Goal: Information Seeking & Learning: Learn about a topic

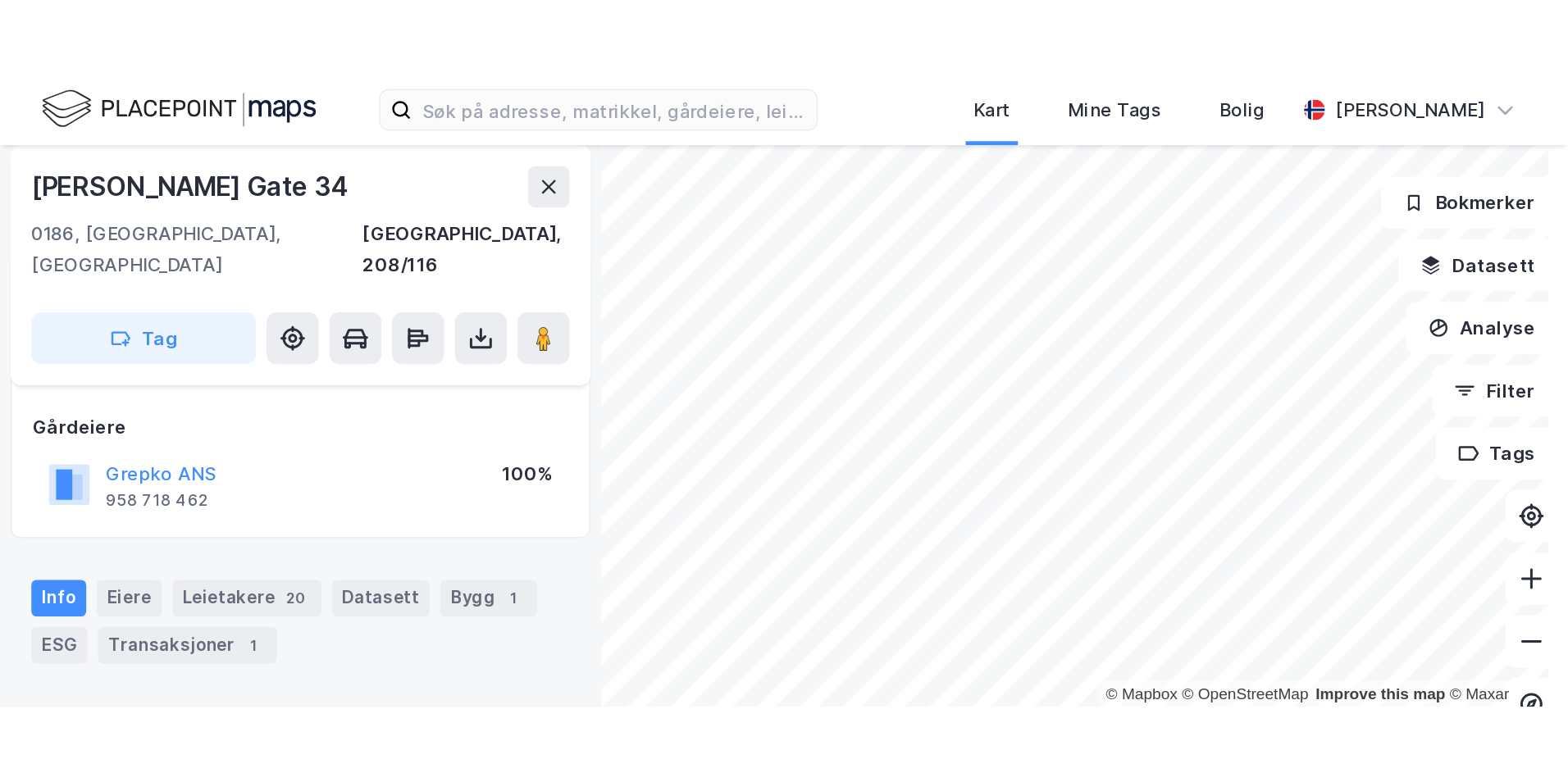
scroll to position [83, 0]
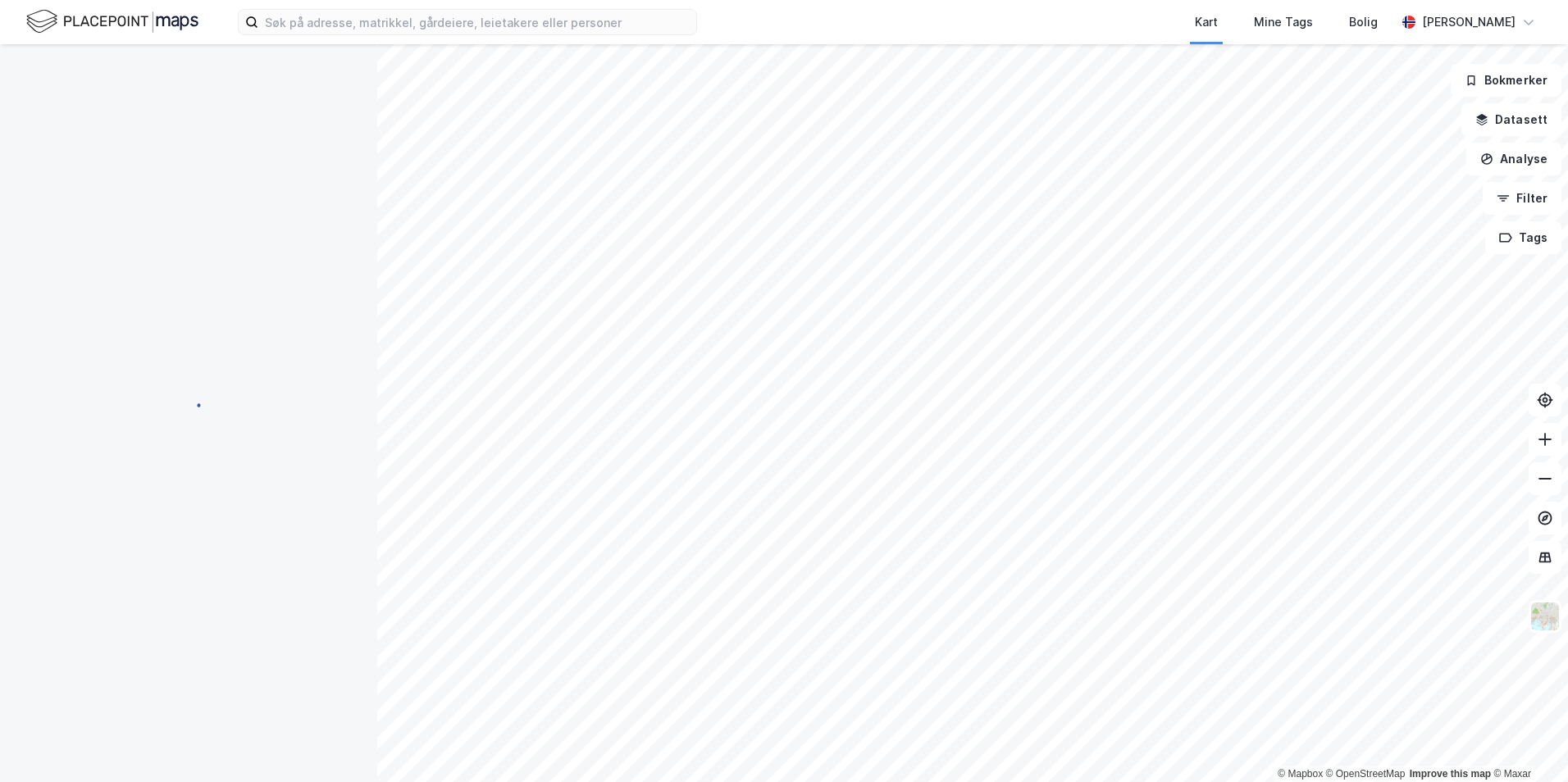
scroll to position [83, 0]
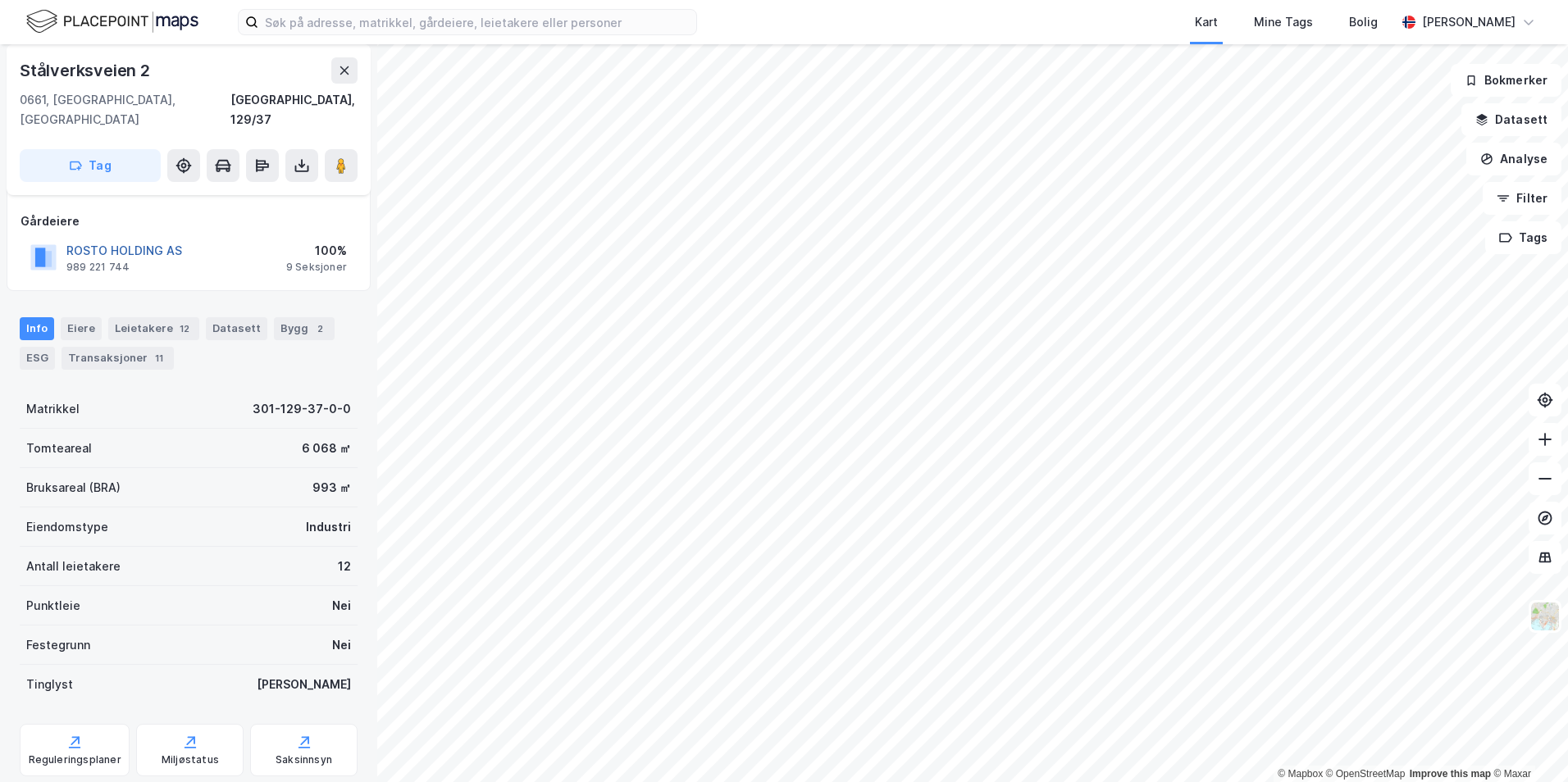
click at [0, 0] on button "ROSTO HOLDING AS" at bounding box center [0, 0] width 0 height 0
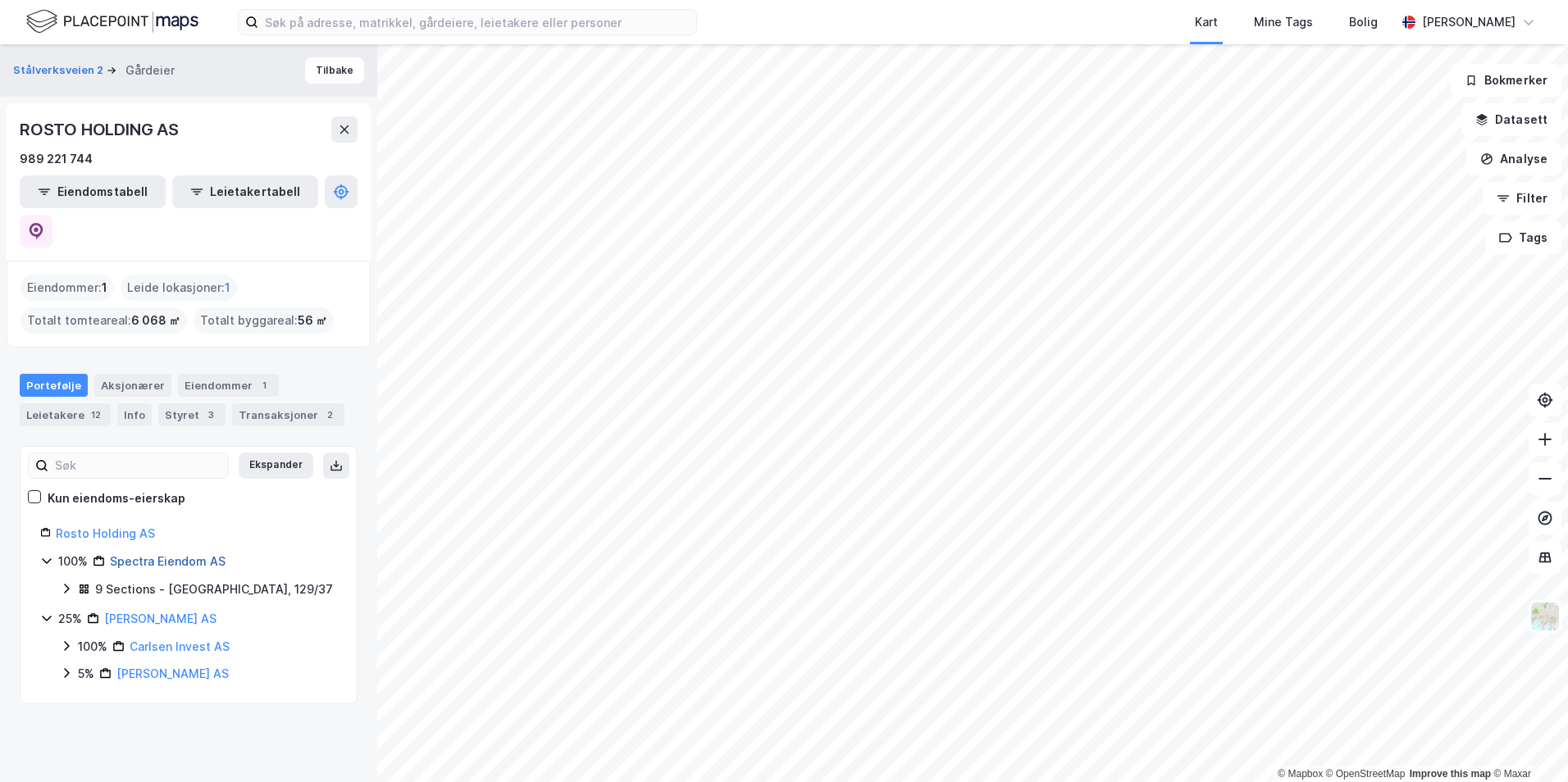
click at [160, 554] on link "Spectra Eiendom AS" at bounding box center [167, 561] width 116 height 14
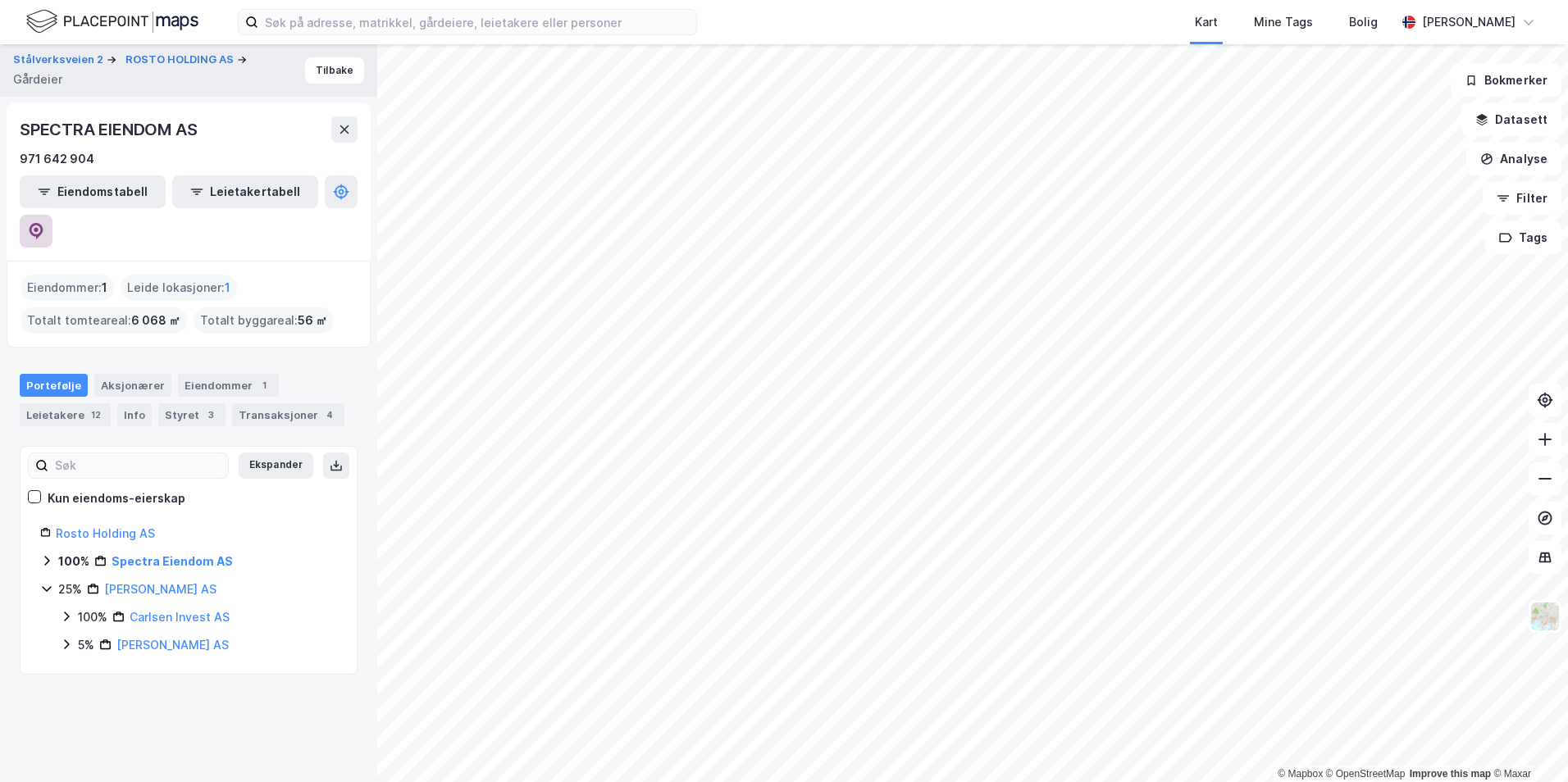
click at [43, 223] on icon at bounding box center [36, 231] width 14 height 17
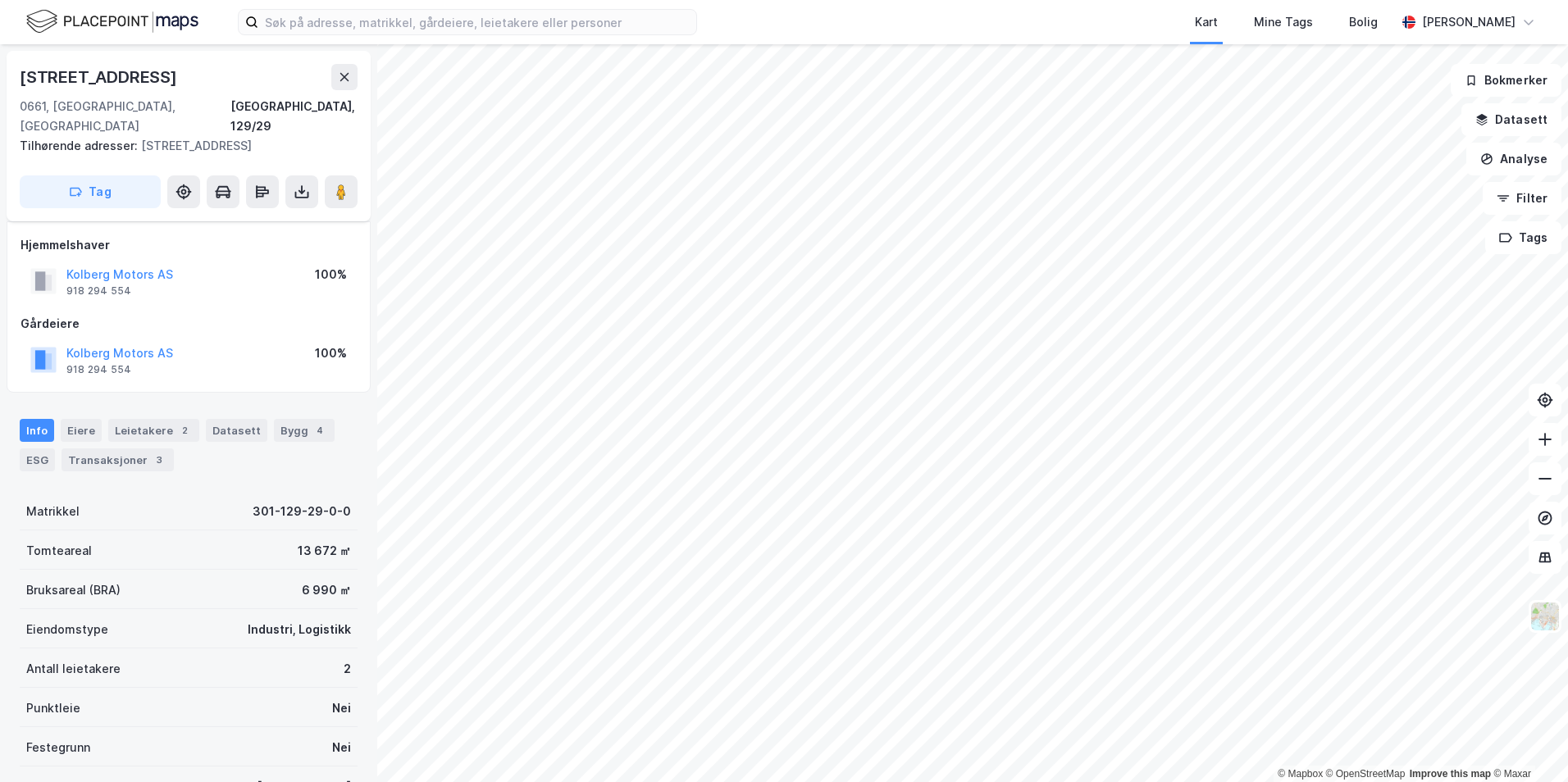
scroll to position [83, 0]
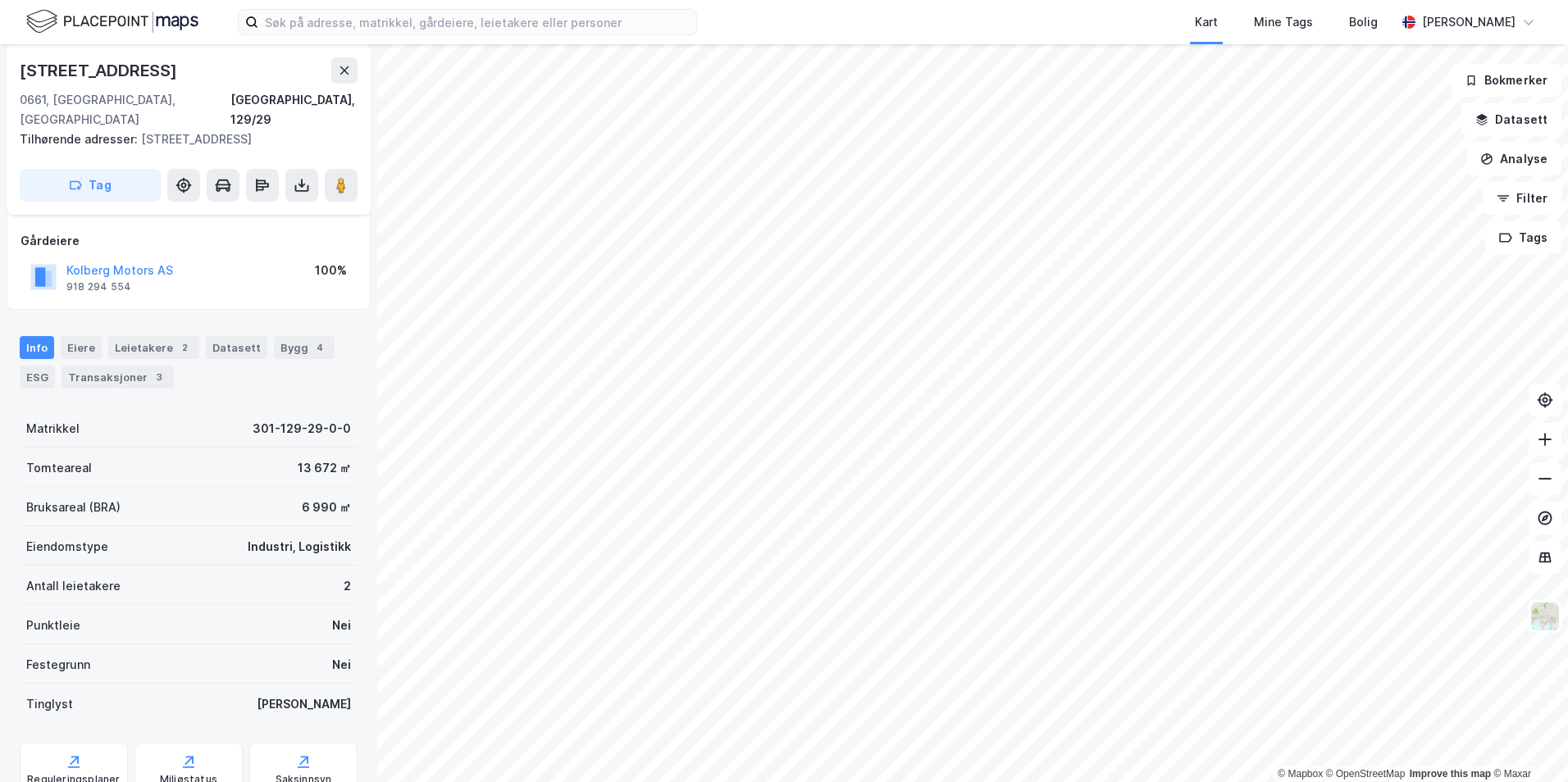
scroll to position [83, 0]
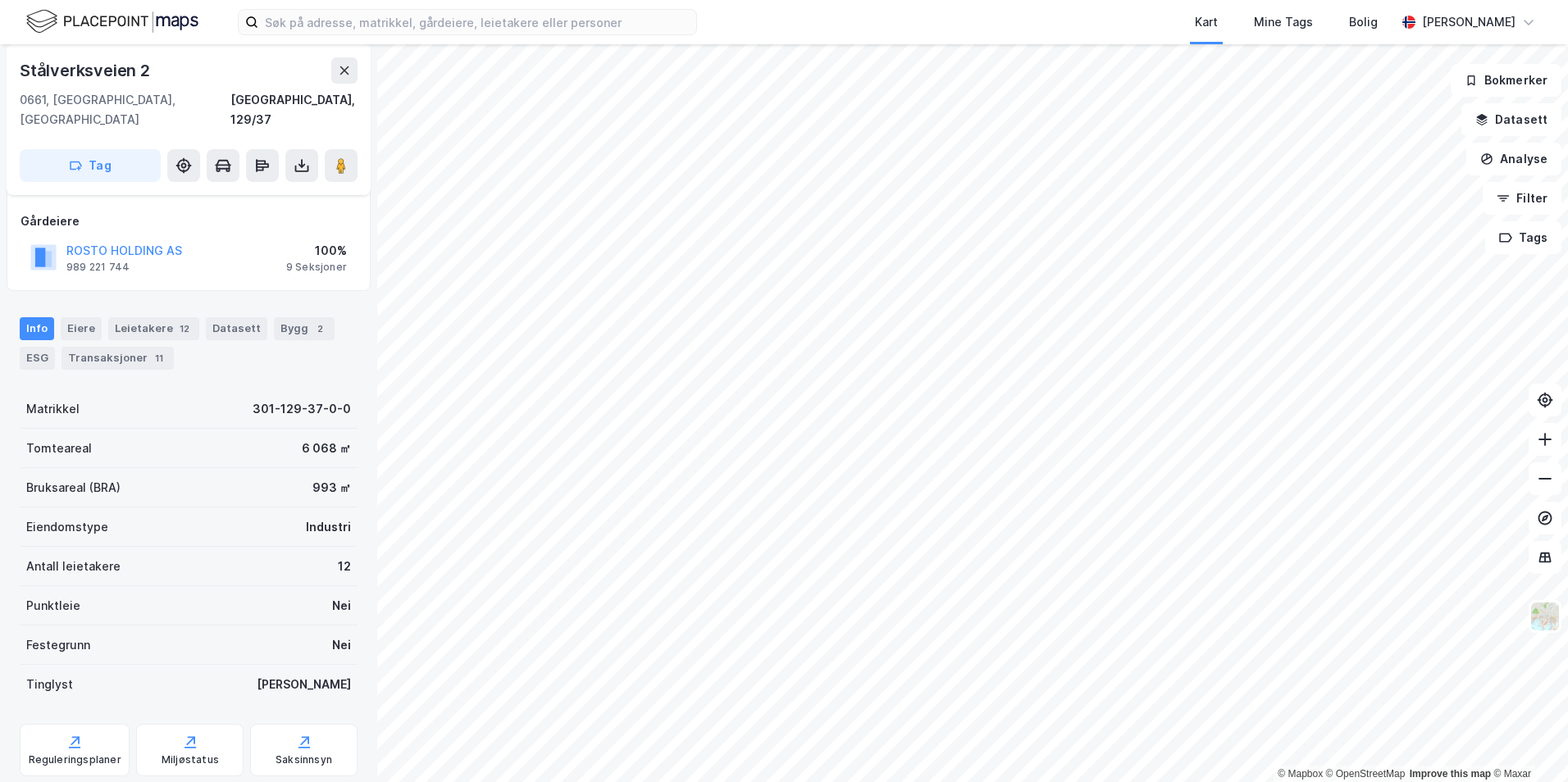
click at [126, 241] on div "ROSTO HOLDING AS" at bounding box center [124, 251] width 116 height 20
click at [0, 0] on button "ROSTO HOLDING AS" at bounding box center [0, 0] width 0 height 0
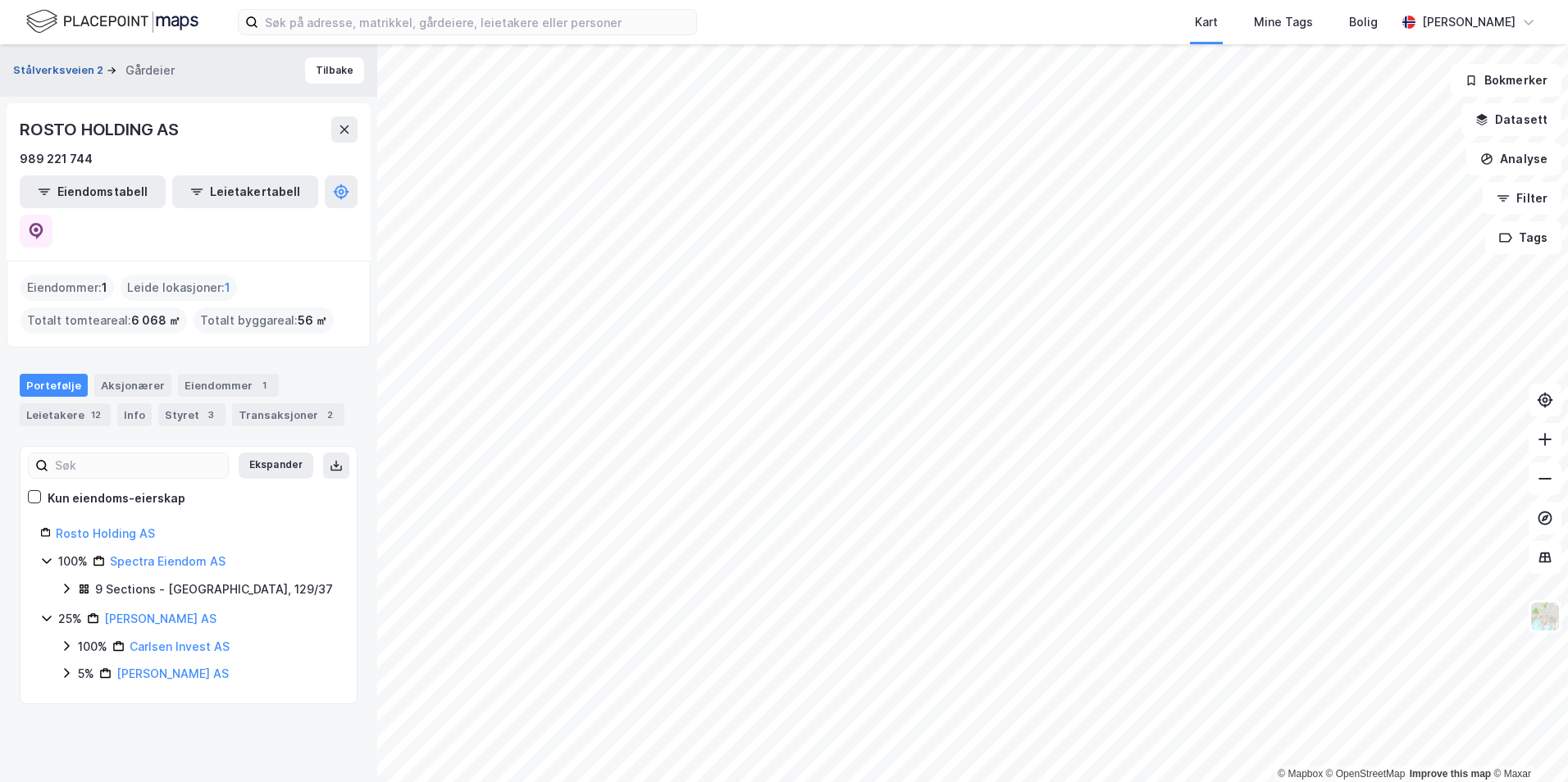
click at [62, 64] on button "Stålverksveien 2" at bounding box center [60, 71] width 93 height 17
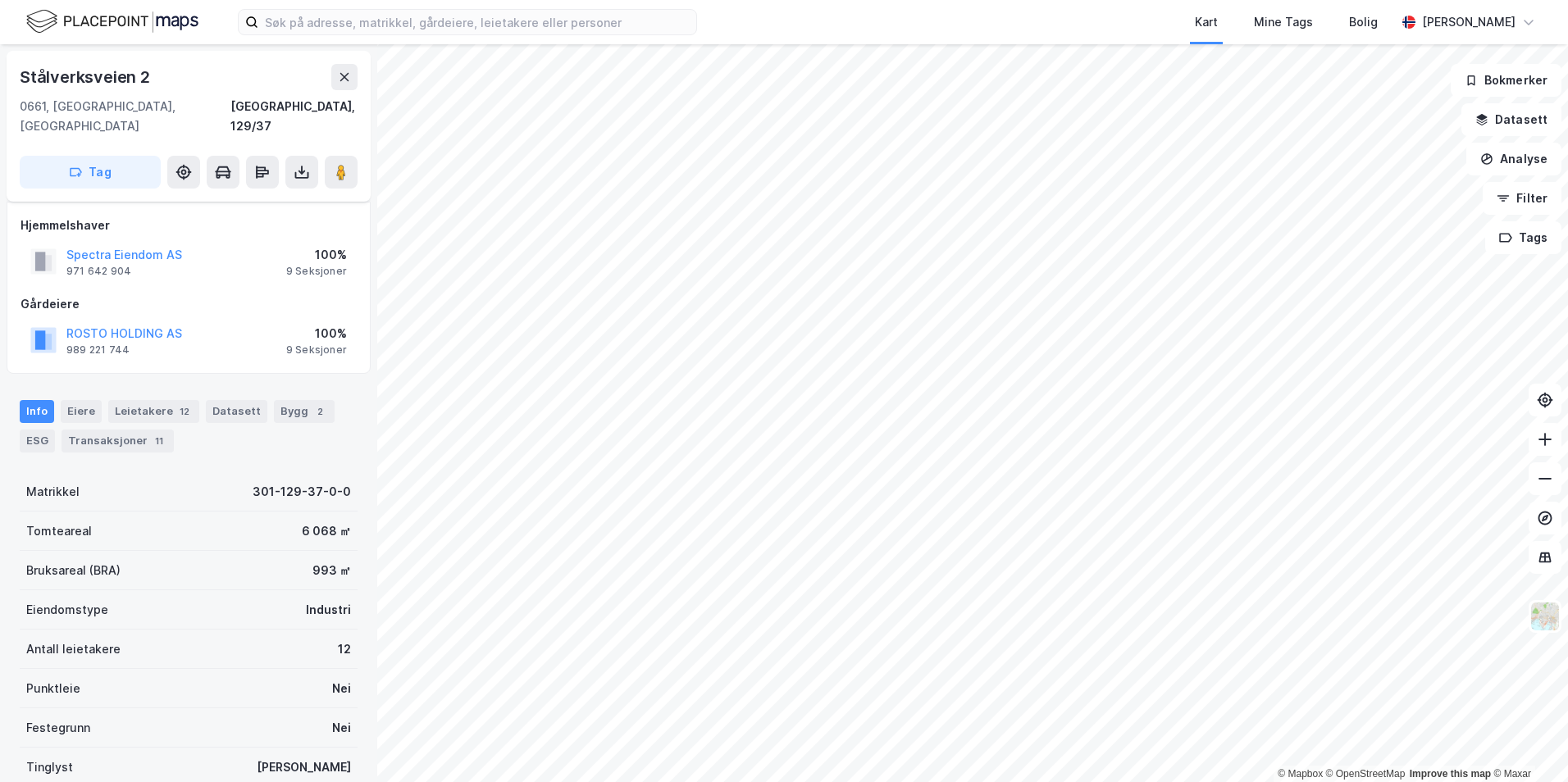
scroll to position [83, 0]
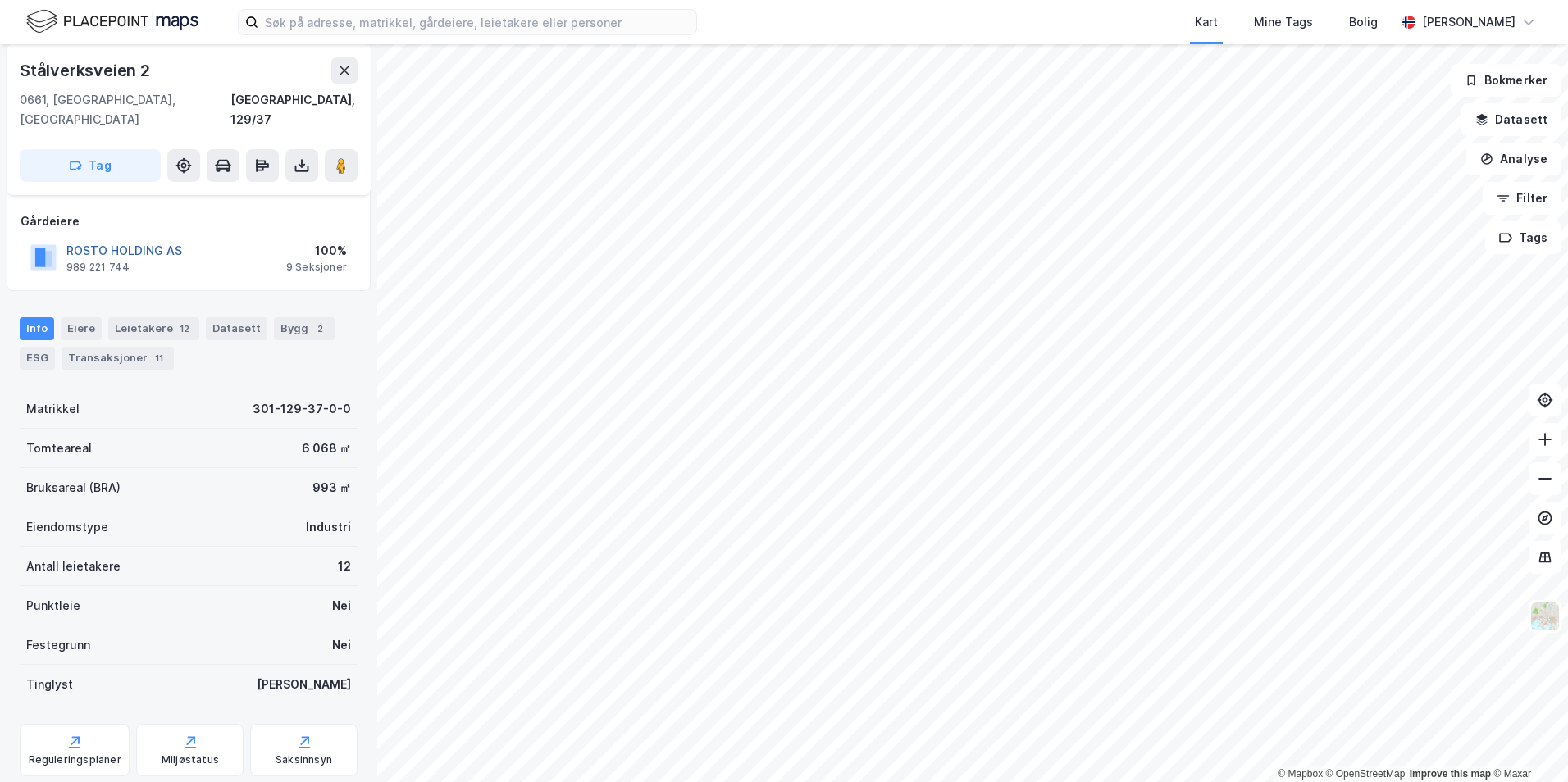
click at [0, 0] on button "ROSTO HOLDING AS" at bounding box center [0, 0] width 0 height 0
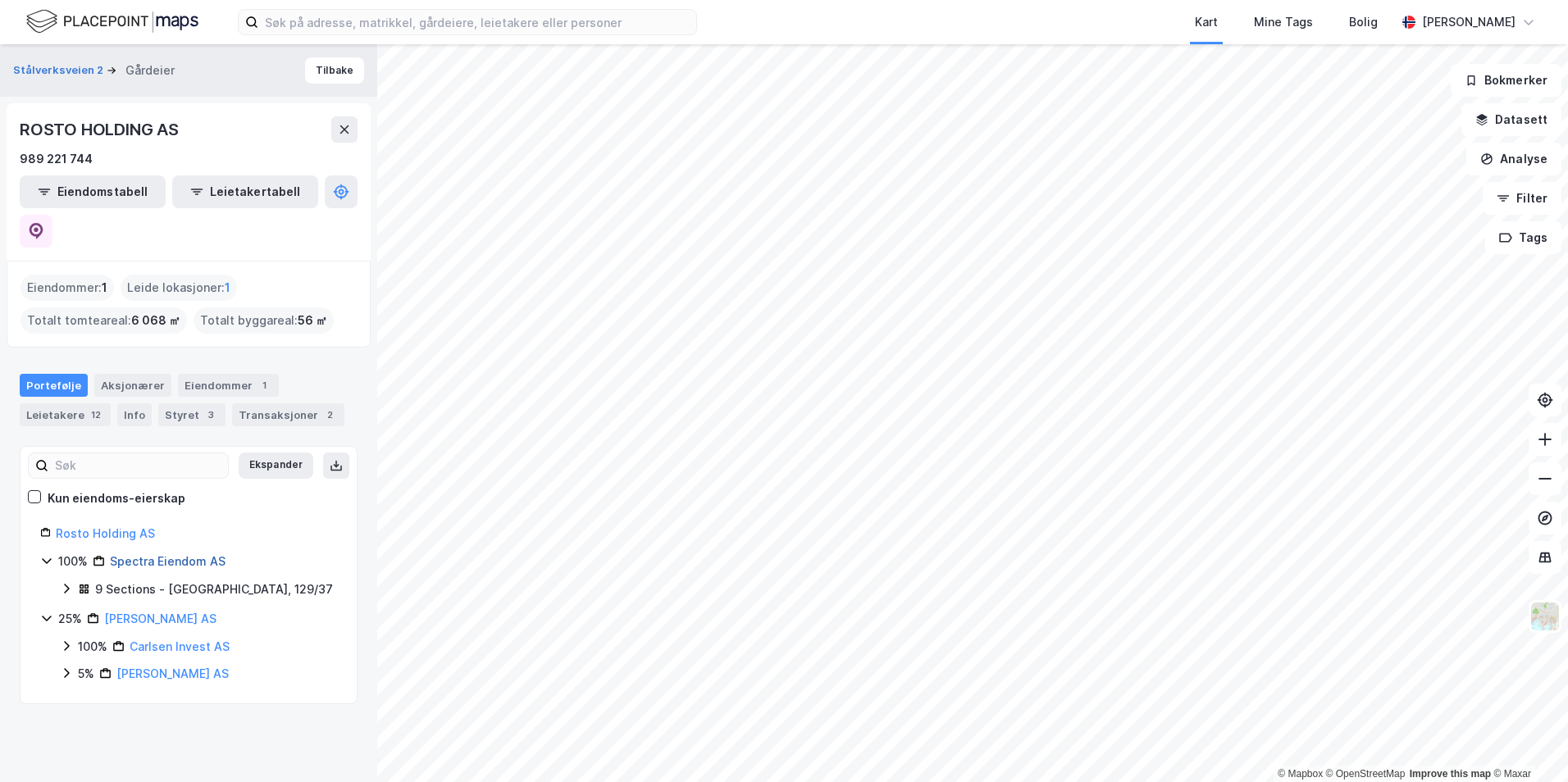
click at [157, 554] on link "Spectra Eiendom AS" at bounding box center [167, 561] width 116 height 14
